Goal: Navigation & Orientation: Find specific page/section

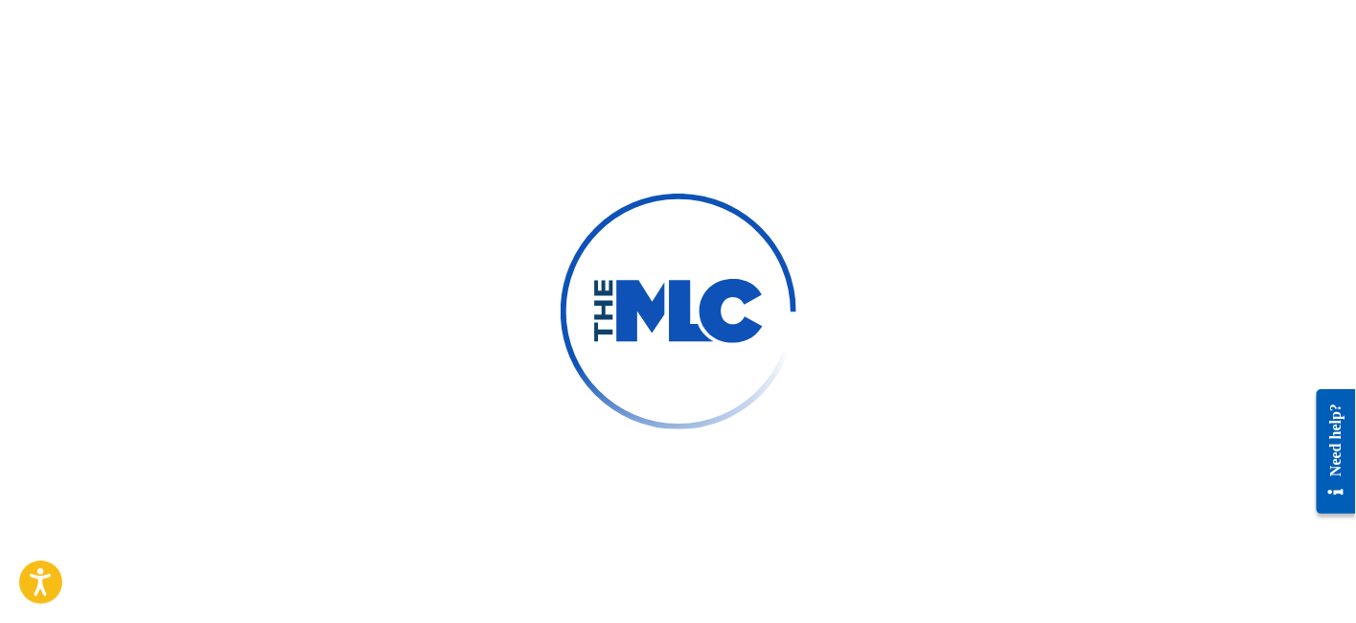
scroll to position [85, 0]
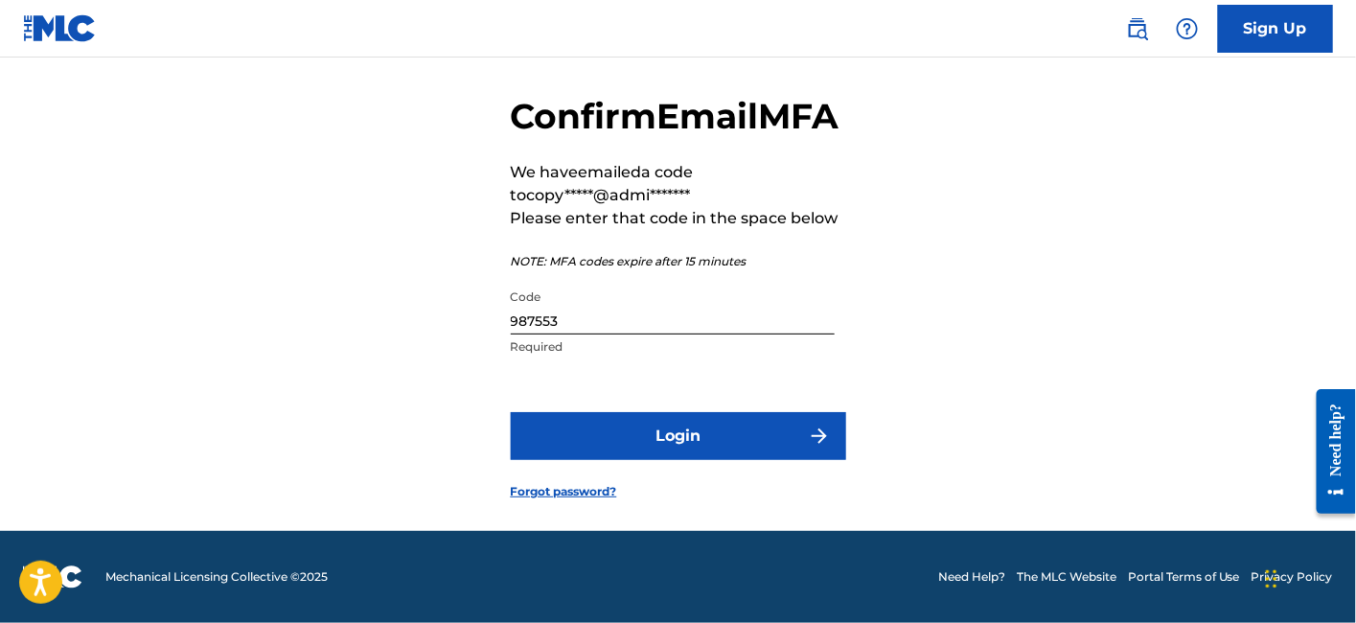
click at [548, 363] on div "Code 987553 Required" at bounding box center [673, 323] width 324 height 86
click at [548, 334] on input "987553" at bounding box center [673, 307] width 324 height 55
paste input "535282"
type input "535282"
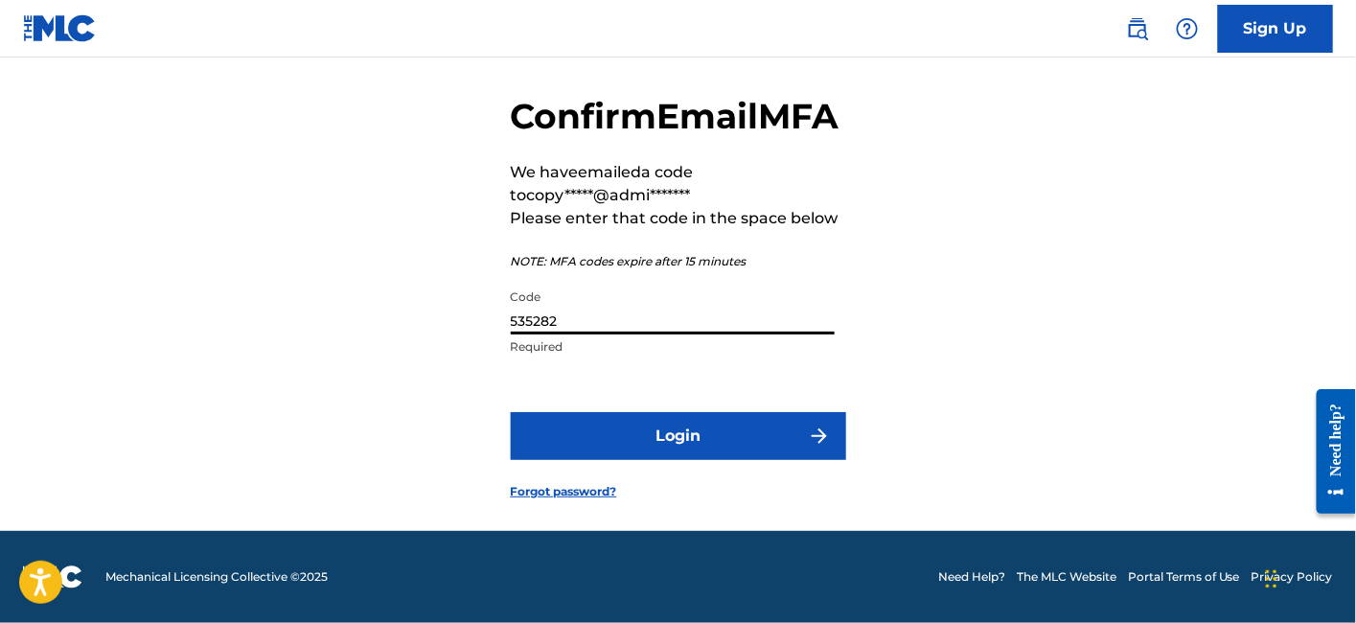
click at [511, 412] on button "Login" at bounding box center [678, 436] width 335 height 48
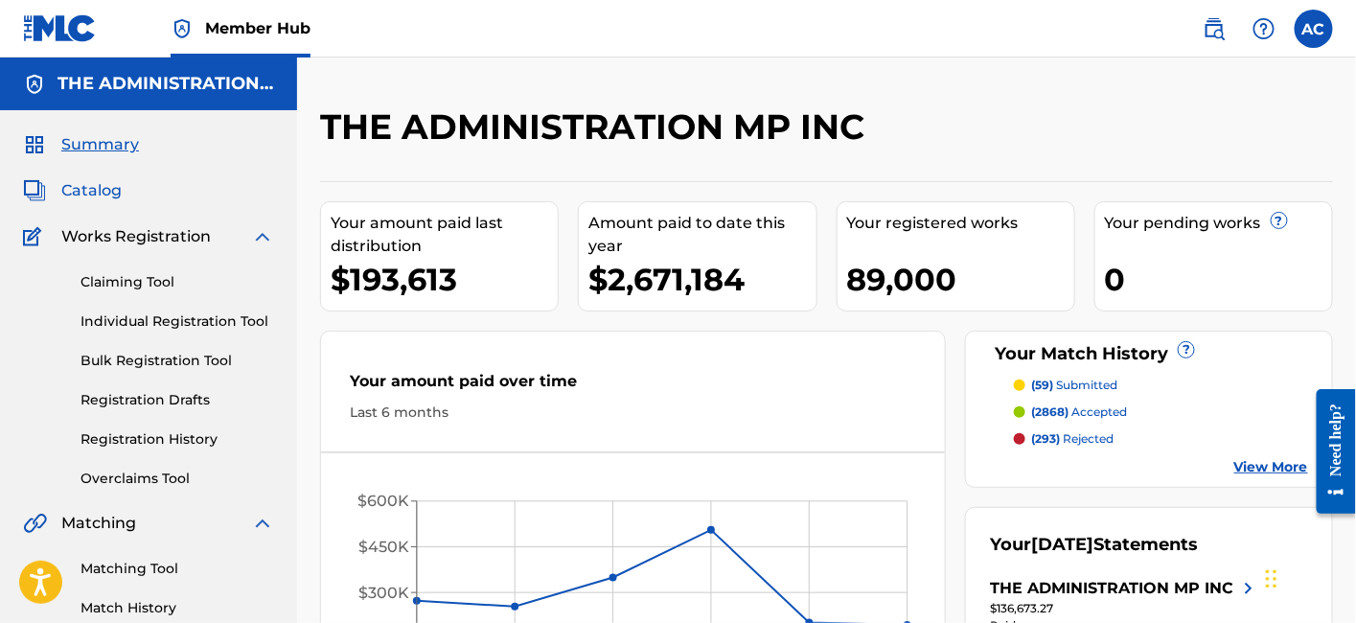
click at [77, 187] on span "Catalog" at bounding box center [91, 190] width 60 height 23
